Goal: Information Seeking & Learning: Learn about a topic

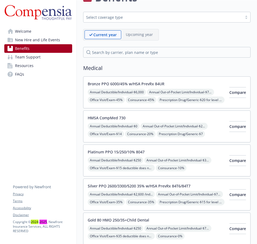
scroll to position [27, 0]
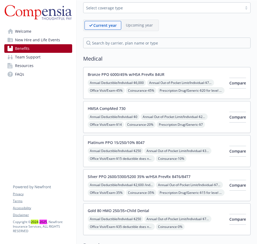
click at [143, 73] on button "Bronze PPO 6000/45% w/HSA PrevRx 84UR" at bounding box center [126, 75] width 77 height 6
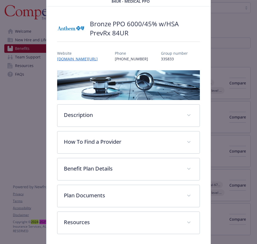
scroll to position [47, 0]
